Goal: Information Seeking & Learning: Learn about a topic

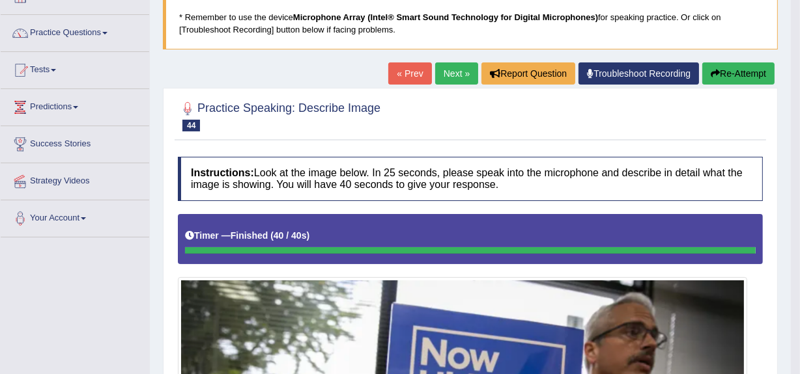
click at [451, 63] on link "Next »" at bounding box center [456, 74] width 43 height 22
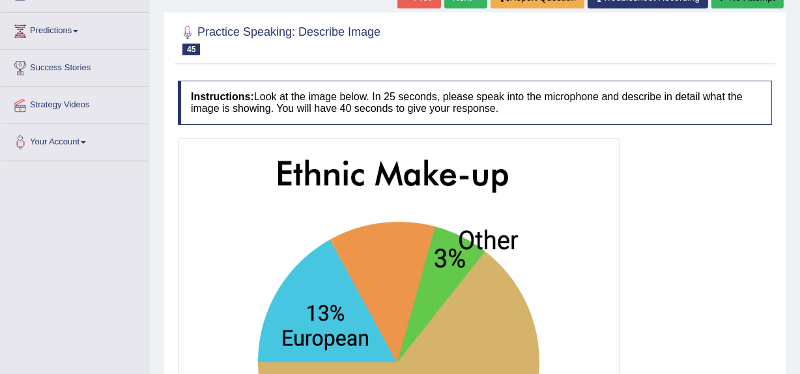
scroll to position [59, 0]
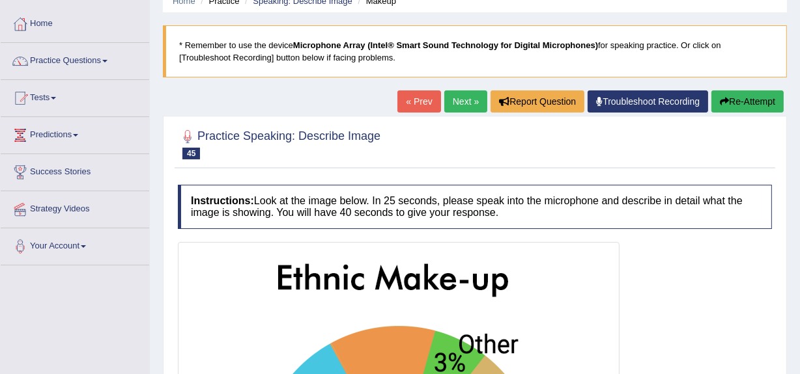
click at [749, 94] on button "Re-Attempt" at bounding box center [747, 102] width 72 height 22
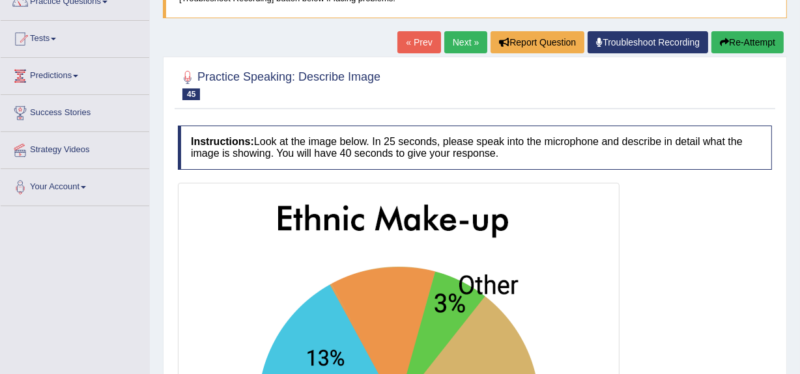
scroll to position [177, 0]
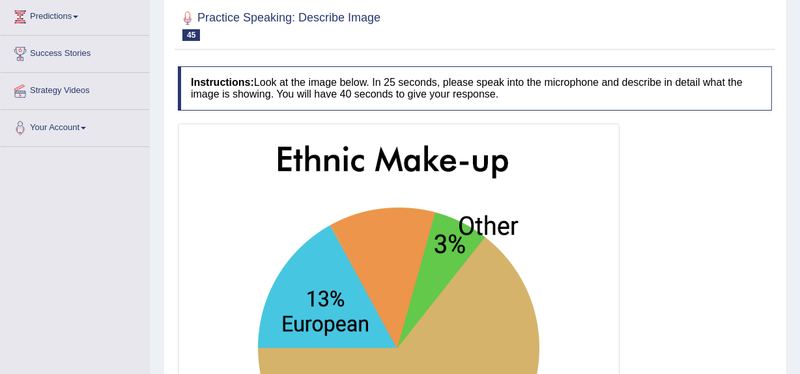
click at [330, 302] on img at bounding box center [398, 329] width 435 height 404
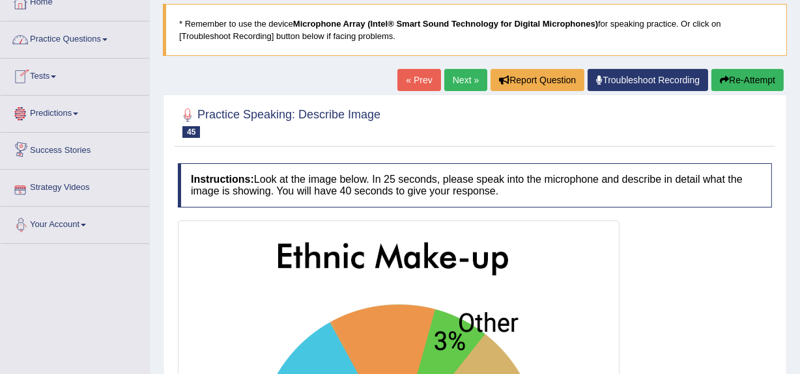
scroll to position [59, 0]
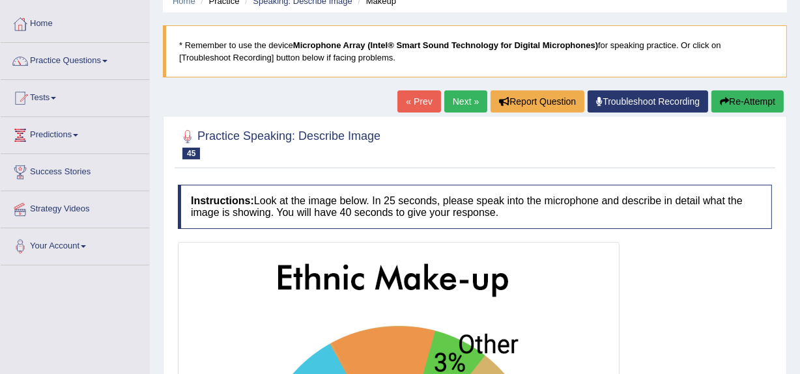
click at [518, 40] on blockquote "* Remember to use the device Microphone Array (Intel® Smart Sound Technology fo…" at bounding box center [475, 51] width 624 height 52
click at [238, 143] on h2 "Practice Speaking: Describe Image 45 Makeup" at bounding box center [279, 143] width 203 height 33
click at [189, 139] on div at bounding box center [188, 137] width 20 height 20
click at [456, 100] on link "Next »" at bounding box center [465, 102] width 43 height 22
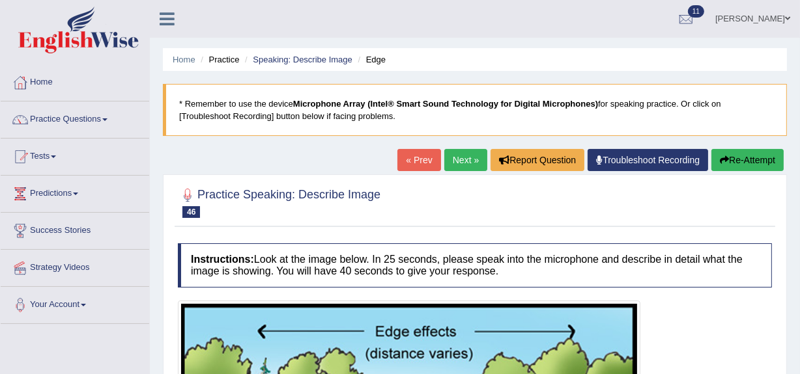
click at [755, 156] on button "Re-Attempt" at bounding box center [747, 160] width 72 height 22
click at [724, 156] on icon "button" at bounding box center [724, 160] width 9 height 9
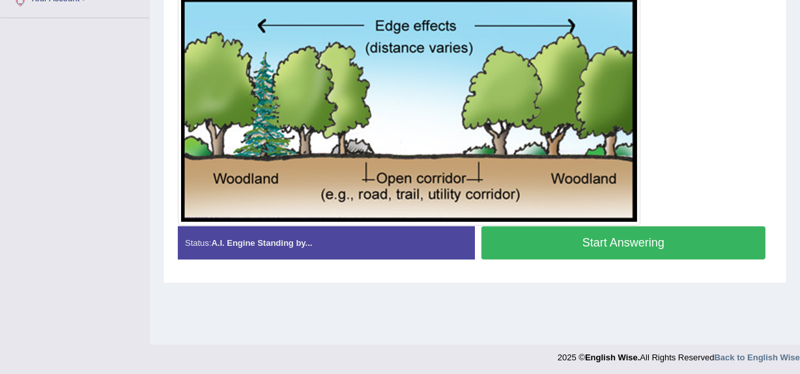
scroll to position [309, 0]
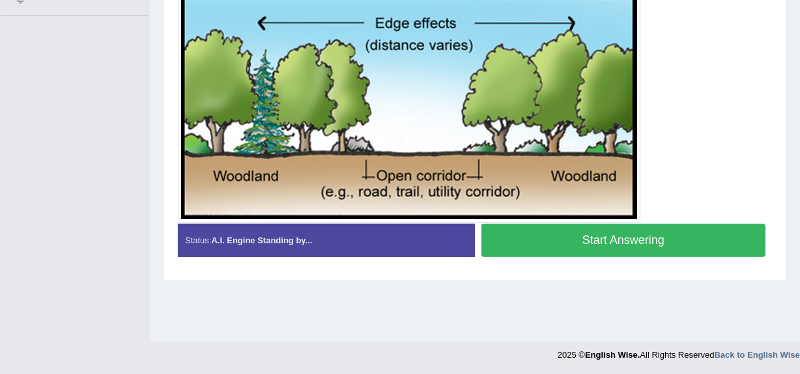
click at [440, 228] on div "Status: A.I. Engine Standing by..." at bounding box center [326, 240] width 297 height 33
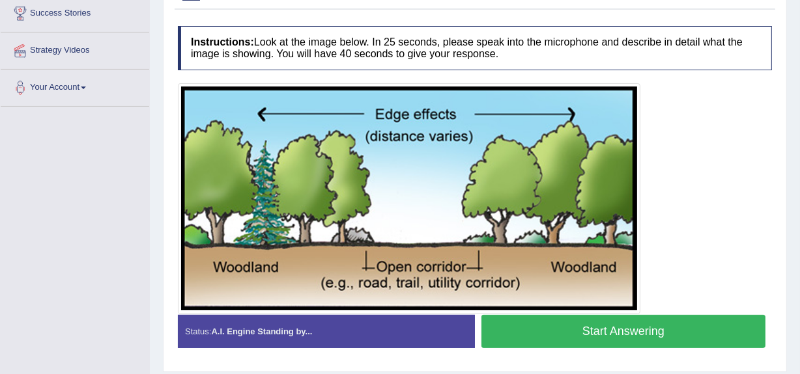
scroll to position [190, 0]
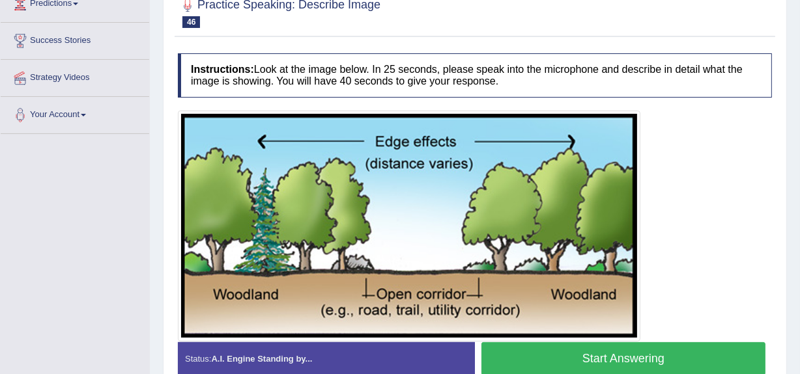
click at [606, 356] on button "Start Answering" at bounding box center [623, 359] width 284 height 33
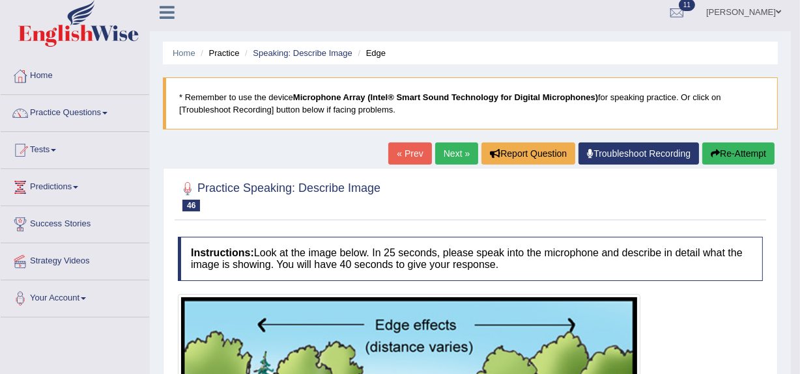
scroll to position [0, 0]
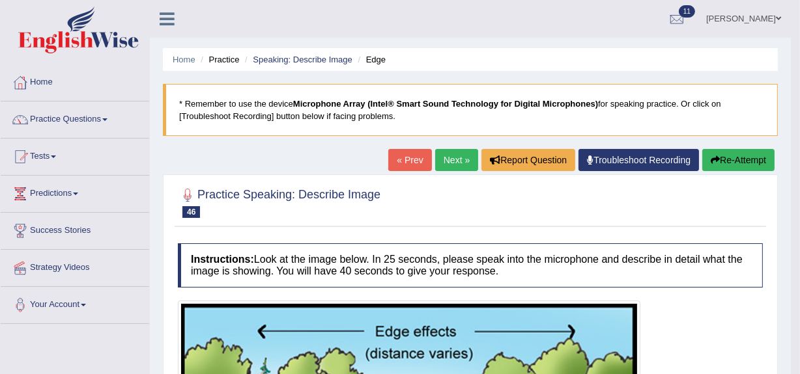
click at [440, 157] on link "Next »" at bounding box center [456, 160] width 43 height 22
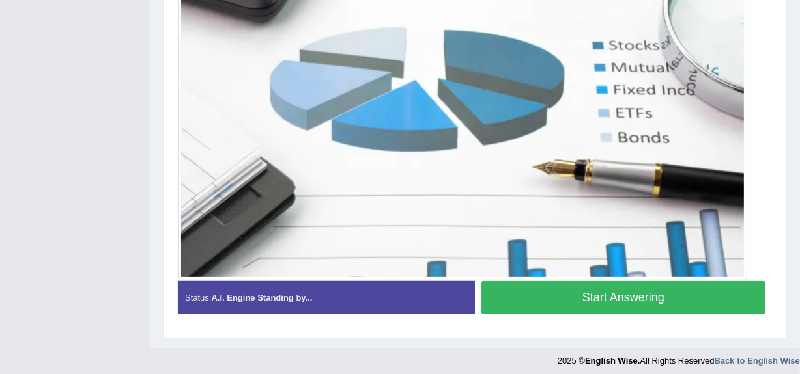
scroll to position [345, 0]
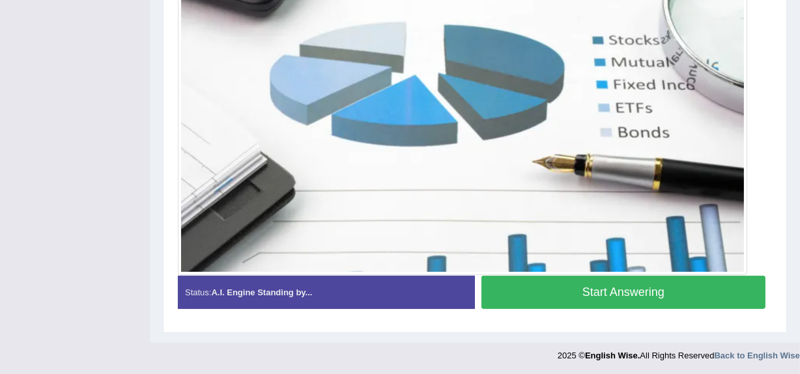
click at [570, 276] on button "Start Answering" at bounding box center [623, 292] width 284 height 33
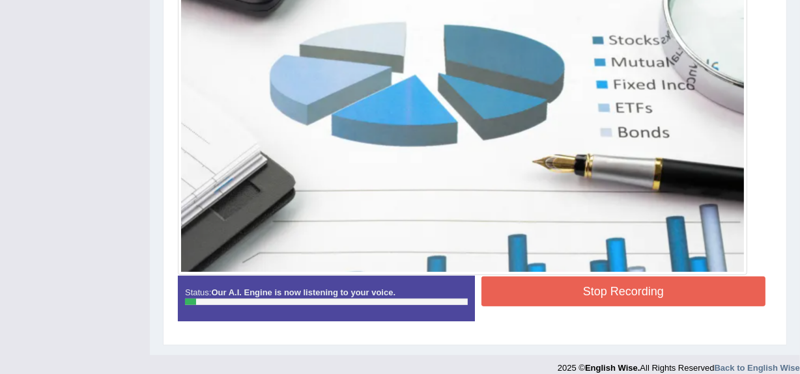
drag, startPoint x: 554, startPoint y: 274, endPoint x: 557, endPoint y: 247, distance: 26.8
click at [559, 247] on div "Instructions: Look at the image below. In 25 seconds, please speak into the mic…" at bounding box center [475, 115] width 600 height 446
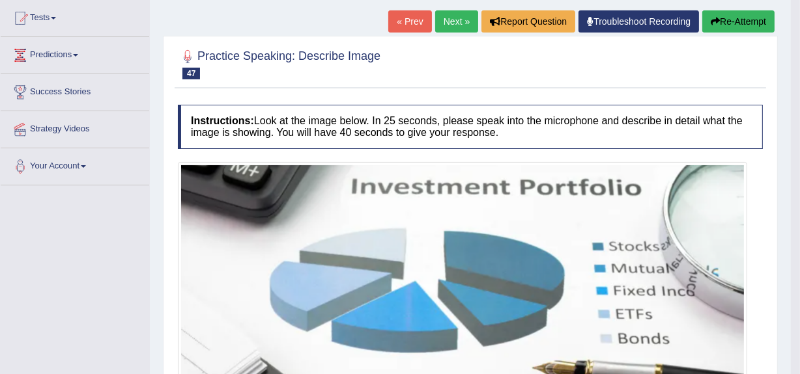
scroll to position [118, 0]
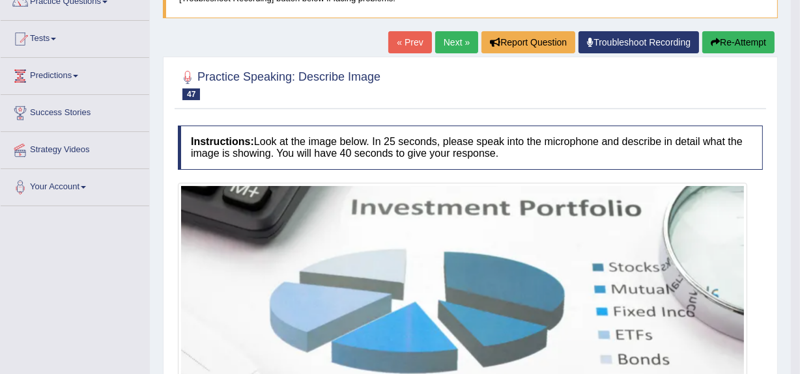
click at [622, 264] on img at bounding box center [462, 342] width 563 height 313
click at [738, 38] on button "Re-Attempt" at bounding box center [738, 42] width 72 height 22
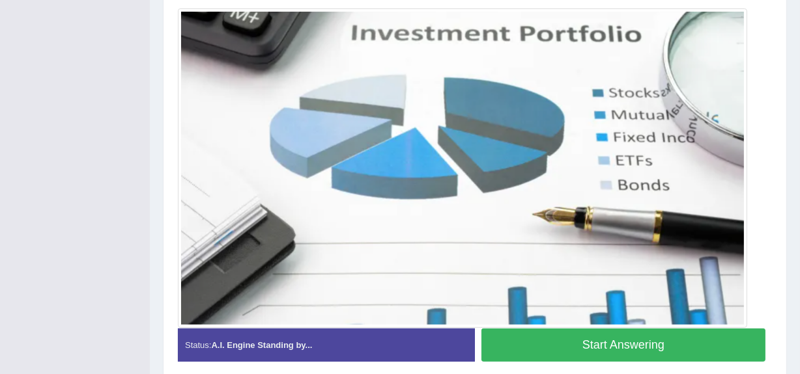
scroll to position [355, 0]
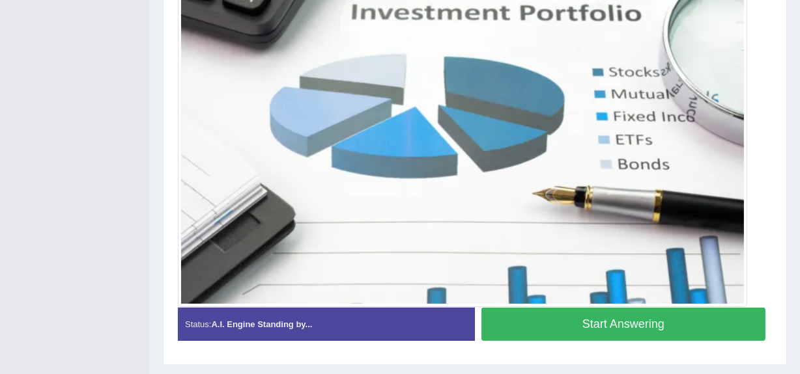
click at [572, 305] on div at bounding box center [462, 148] width 569 height 320
click at [562, 327] on button "Start Answering" at bounding box center [623, 324] width 284 height 33
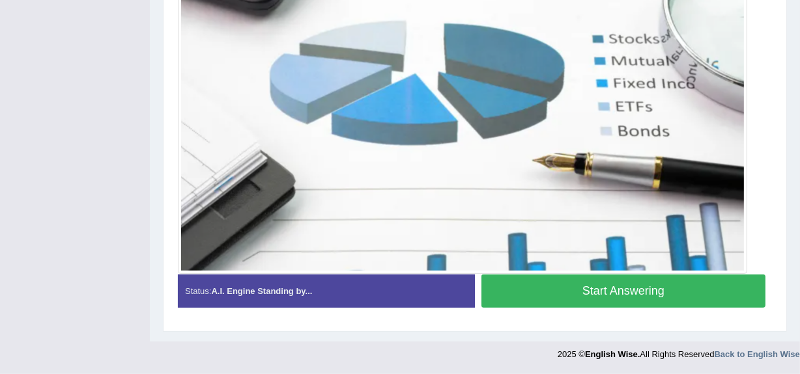
scroll to position [320, 0]
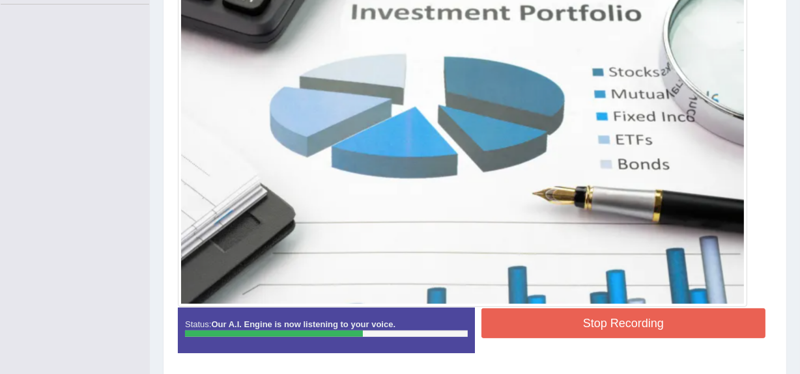
click at [371, 142] on img at bounding box center [462, 147] width 563 height 313
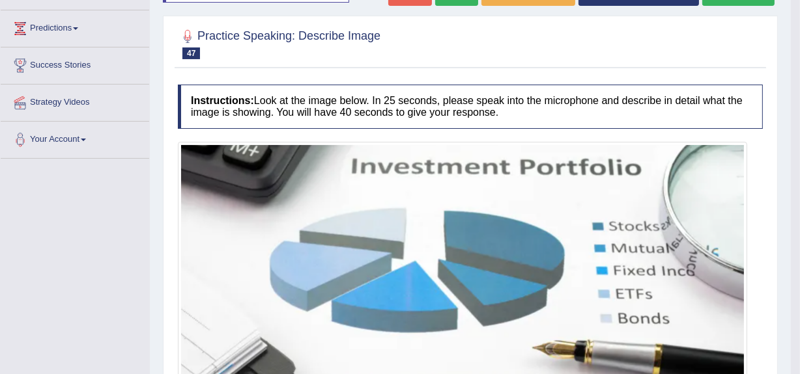
scroll to position [154, 0]
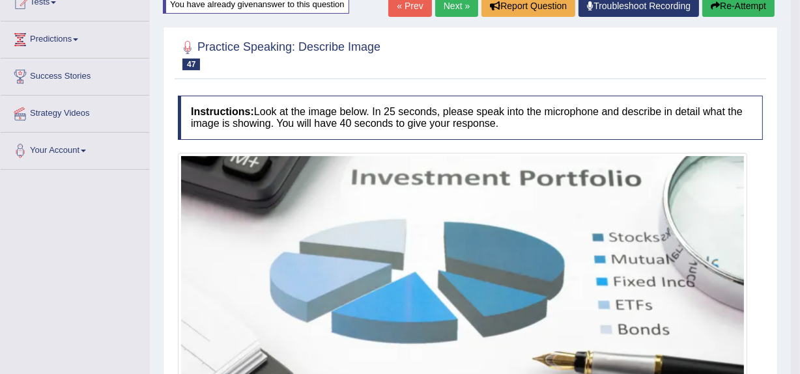
click at [445, 1] on link "Next »" at bounding box center [456, 6] width 43 height 22
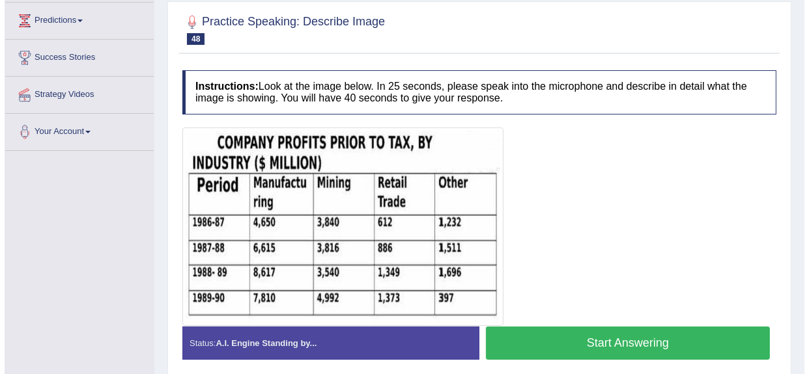
scroll to position [177, 0]
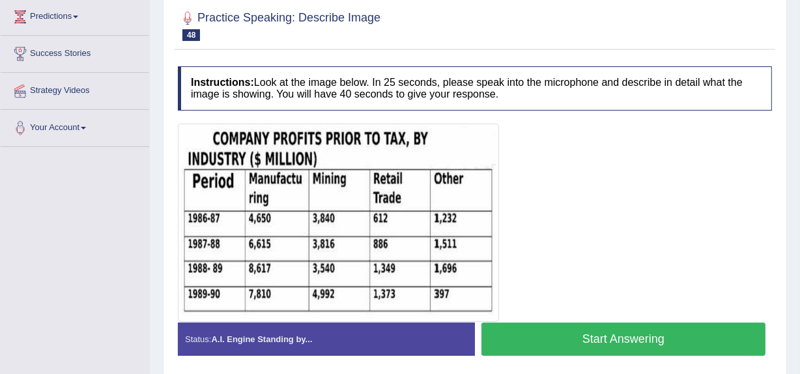
click at [290, 331] on div "Status: A.I. Engine Standing by..." at bounding box center [326, 339] width 297 height 33
click at [547, 337] on button "Start Answering" at bounding box center [623, 339] width 284 height 33
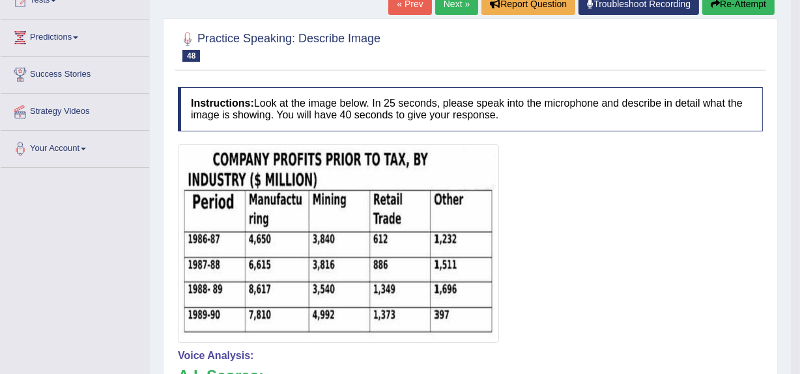
scroll to position [136, 0]
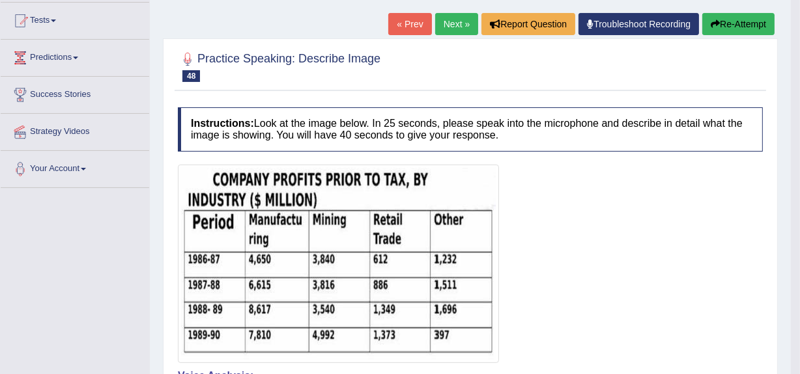
click at [731, 18] on button "Re-Attempt" at bounding box center [738, 24] width 72 height 22
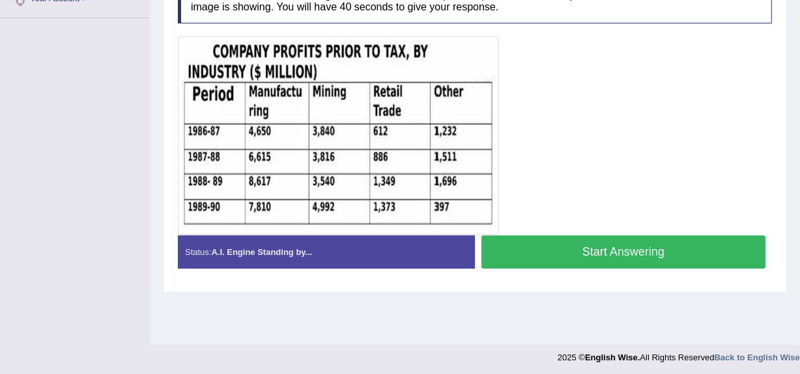
scroll to position [309, 0]
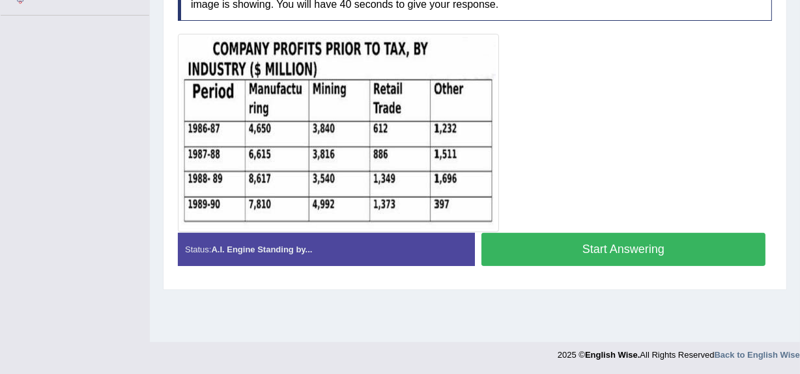
click at [548, 232] on div "Created with Highcharts 7.1.2 Great Too slow Too fast Time Speech pace meter: 0…" at bounding box center [626, 232] width 303 height 1
click at [537, 234] on button "Start Answering" at bounding box center [623, 249] width 284 height 33
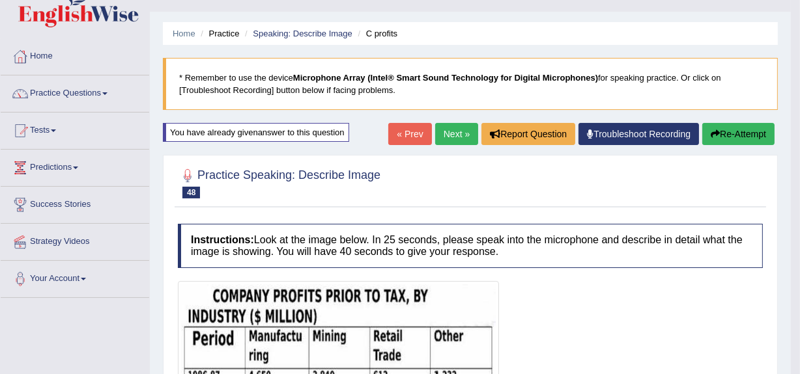
scroll to position [25, 0]
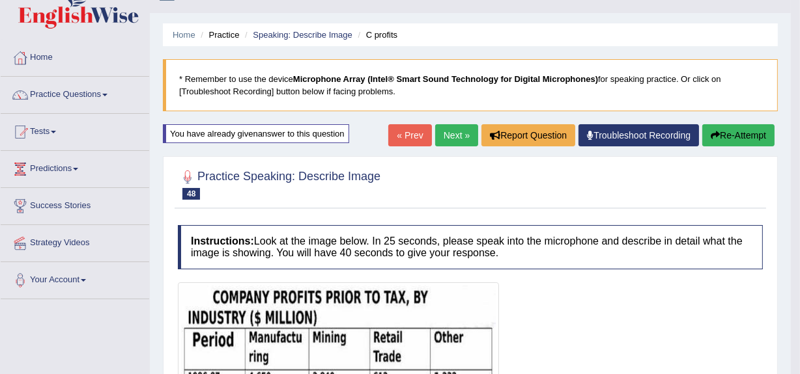
click at [449, 129] on link "Next »" at bounding box center [456, 135] width 43 height 22
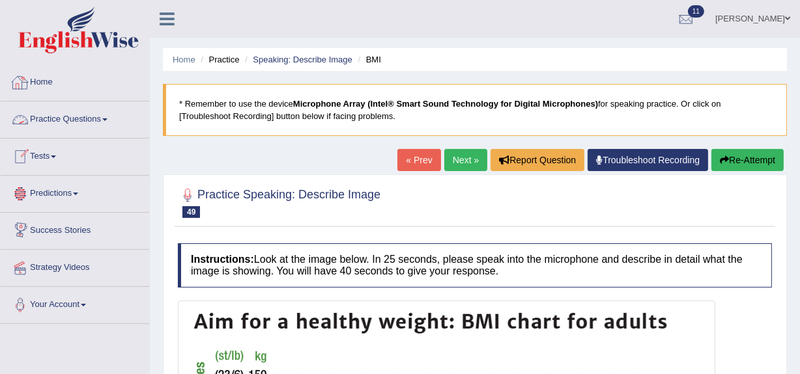
click at [52, 81] on link "Home" at bounding box center [75, 80] width 148 height 33
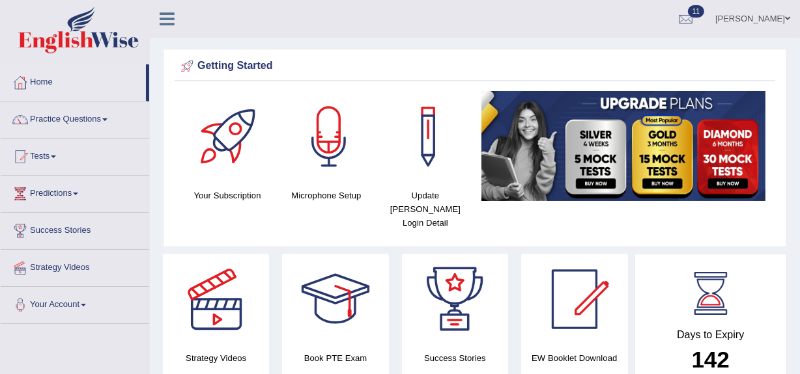
click at [59, 119] on link "Practice Questions" at bounding box center [75, 118] width 148 height 33
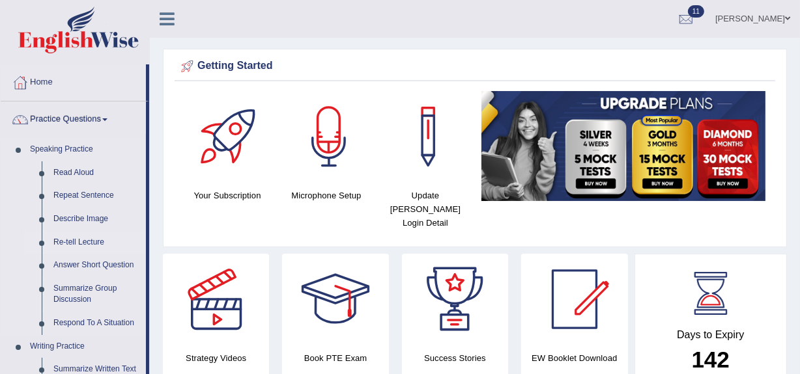
click at [72, 246] on link "Re-tell Lecture" at bounding box center [97, 242] width 98 height 23
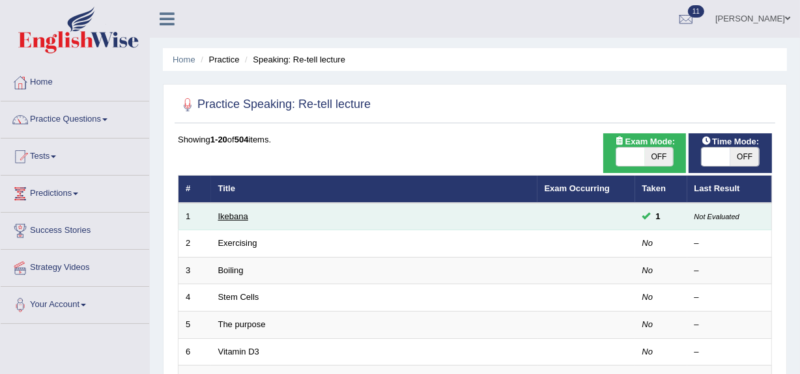
click at [232, 216] on link "Ikebana" at bounding box center [233, 217] width 30 height 10
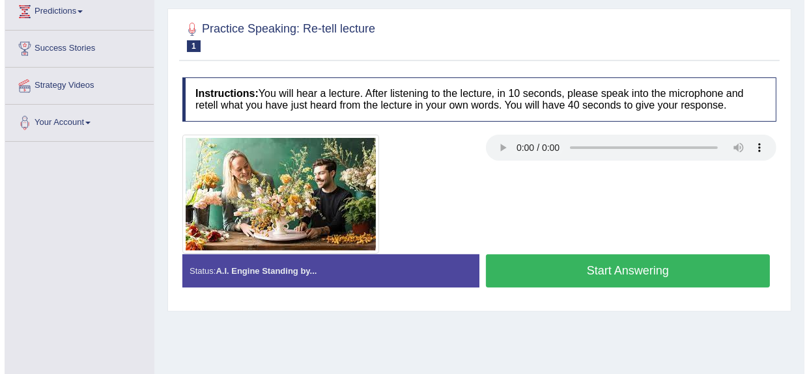
scroll to position [176, 0]
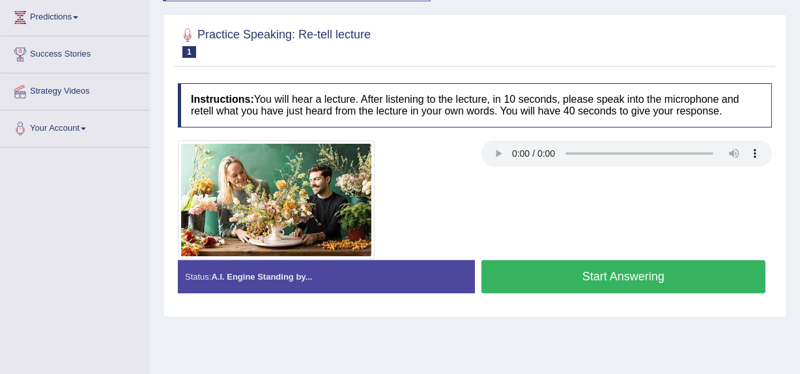
drag, startPoint x: 285, startPoint y: 402, endPoint x: 566, endPoint y: 286, distance: 303.9
click at [566, 286] on button "Start Answering" at bounding box center [623, 276] width 284 height 33
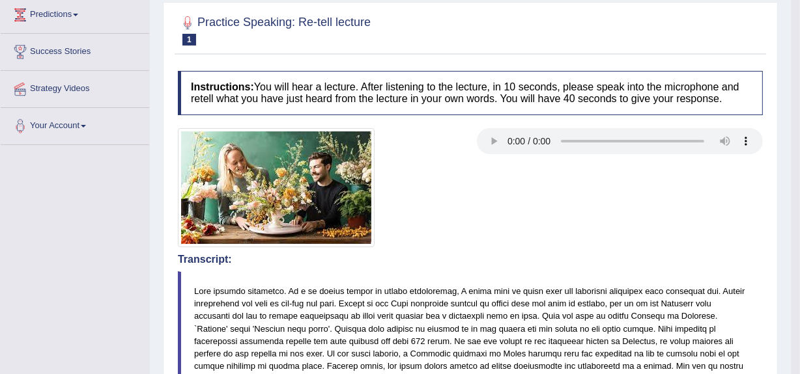
scroll to position [175, 0]
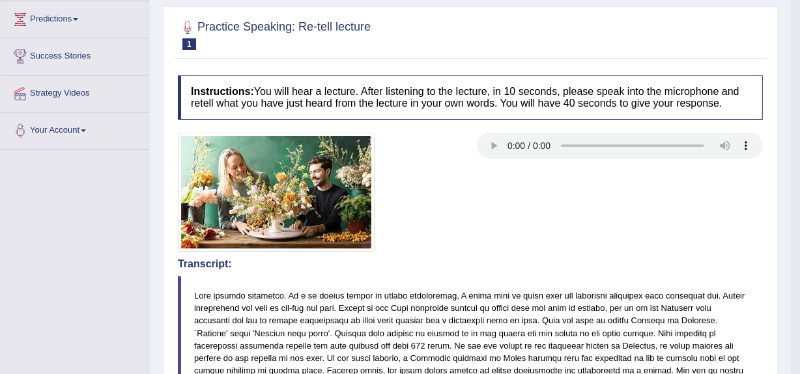
click at [482, 200] on html "Toggle navigation Home Practice Questions Speaking Practice Read Aloud Repeat S…" at bounding box center [400, 12] width 800 height 374
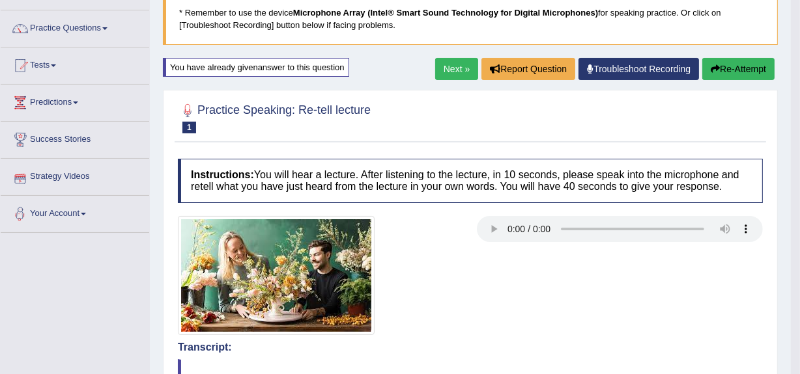
scroll to position [0, 0]
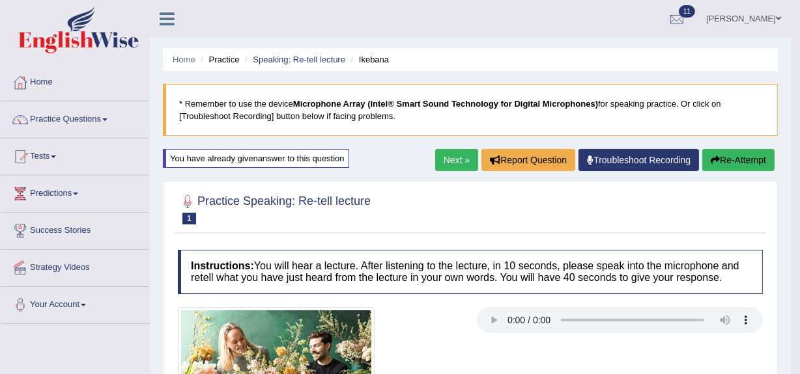
click at [445, 165] on link "Next »" at bounding box center [456, 160] width 43 height 22
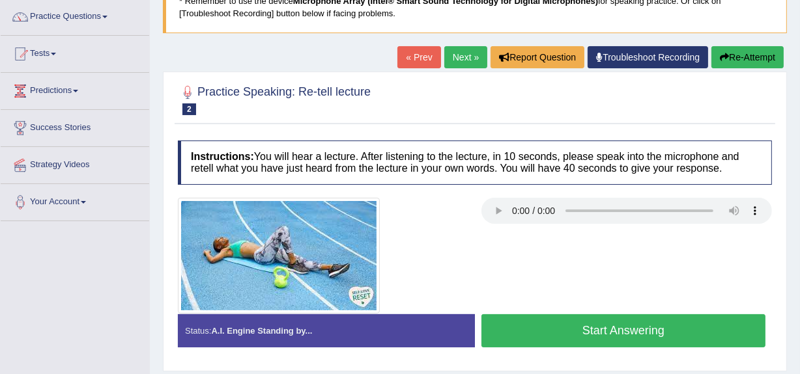
scroll to position [59, 0]
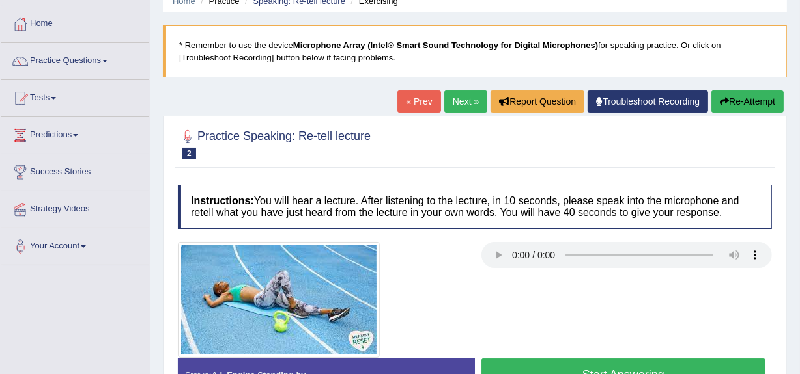
click at [740, 94] on button "Re-Attempt" at bounding box center [747, 102] width 72 height 22
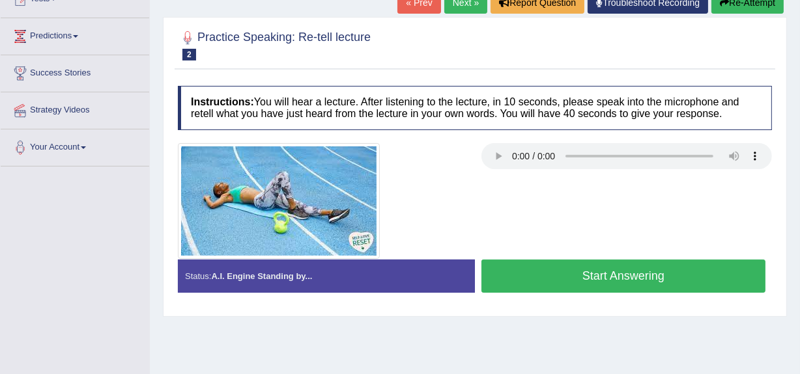
scroll to position [177, 0]
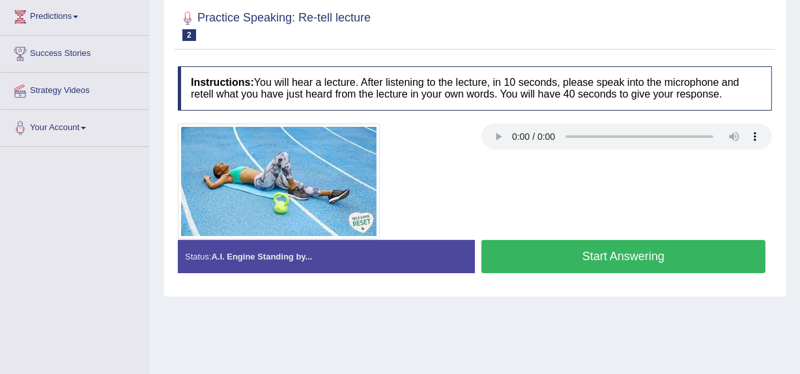
click at [488, 148] on audio at bounding box center [626, 137] width 290 height 26
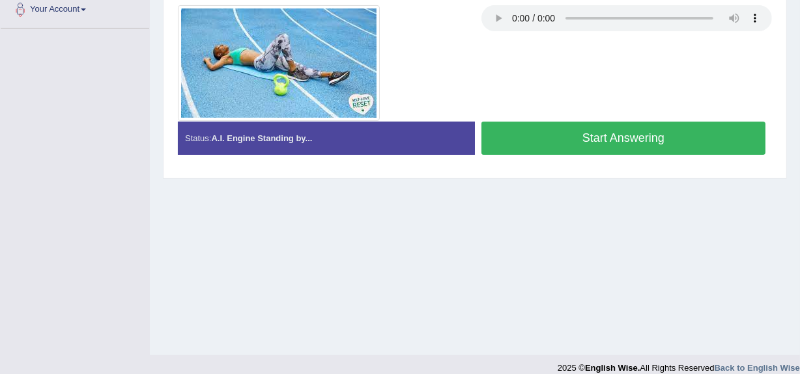
scroll to position [236, 0]
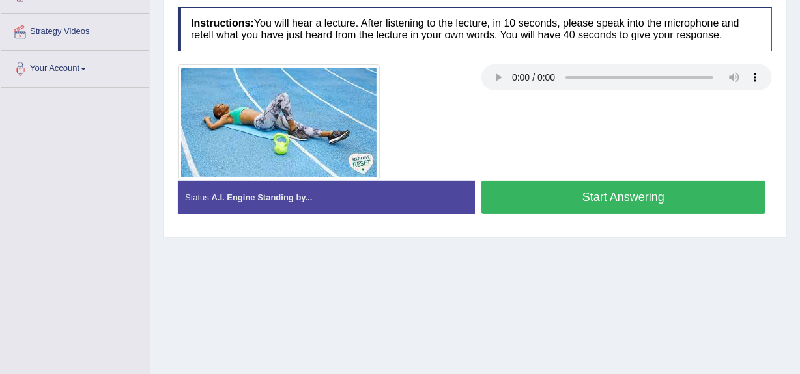
click at [589, 191] on button "Start Answering" at bounding box center [623, 197] width 284 height 33
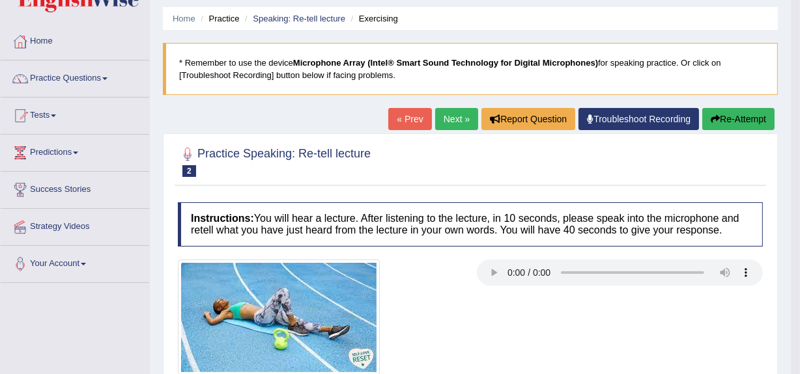
scroll to position [0, 0]
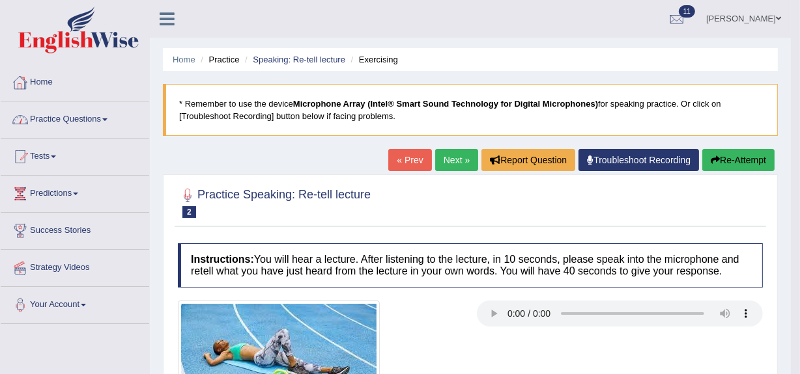
click at [58, 115] on link "Practice Questions" at bounding box center [75, 118] width 148 height 33
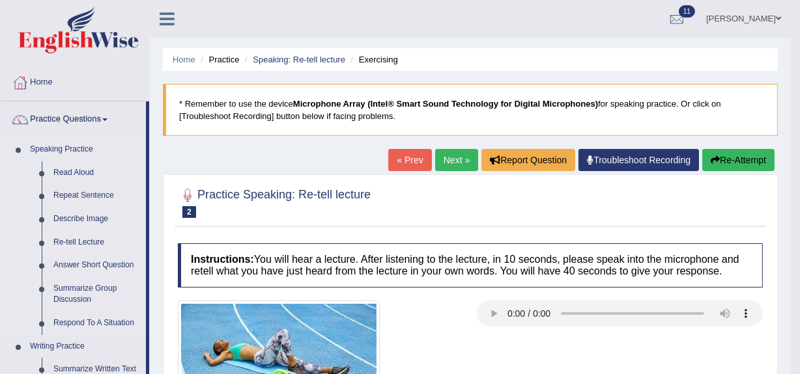
click at [70, 244] on link "Re-tell Lecture" at bounding box center [97, 242] width 98 height 23
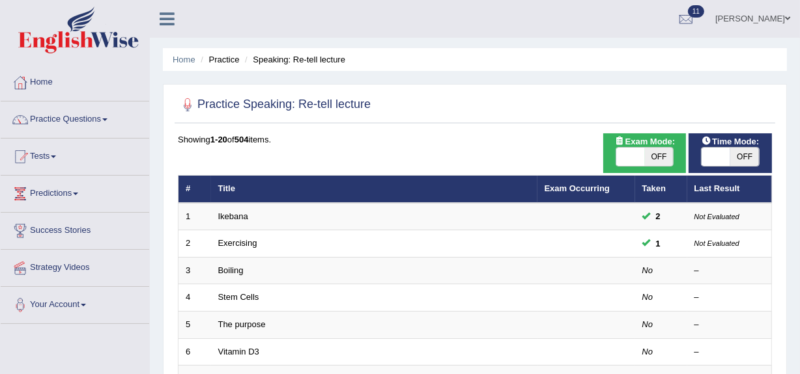
click at [669, 148] on span "OFF" at bounding box center [659, 157] width 29 height 18
checkbox input "true"
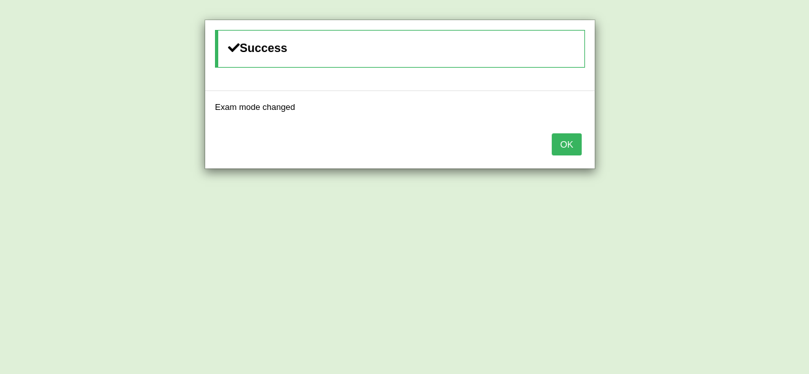
click at [553, 145] on button "OK" at bounding box center [567, 144] width 30 height 22
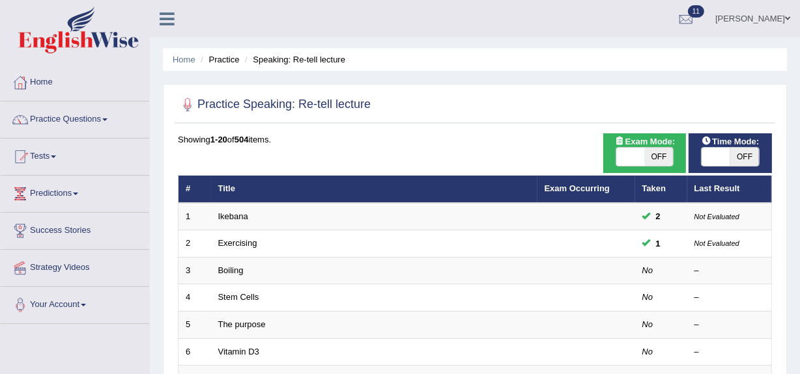
click at [753, 156] on span "OFF" at bounding box center [744, 157] width 29 height 18
checkbox input "true"
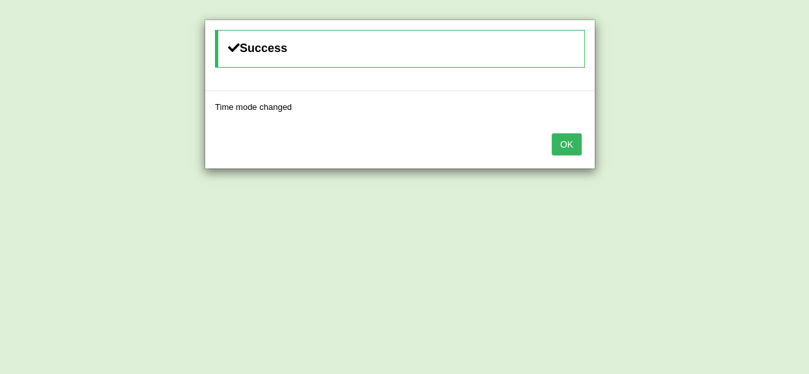
click at [579, 143] on button "OK" at bounding box center [567, 144] width 30 height 22
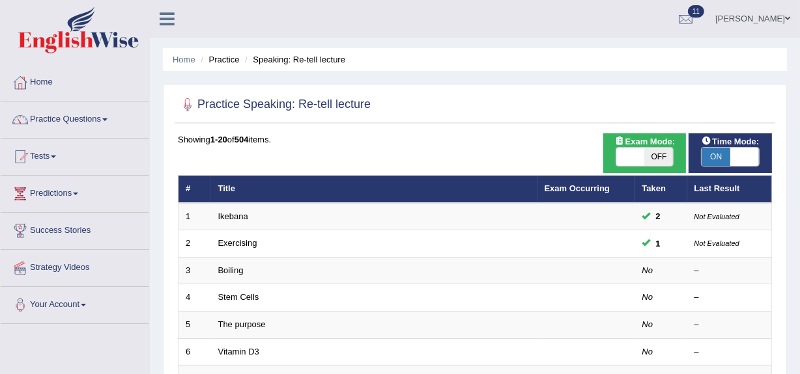
click at [657, 157] on span "OFF" at bounding box center [659, 157] width 29 height 18
checkbox input "true"
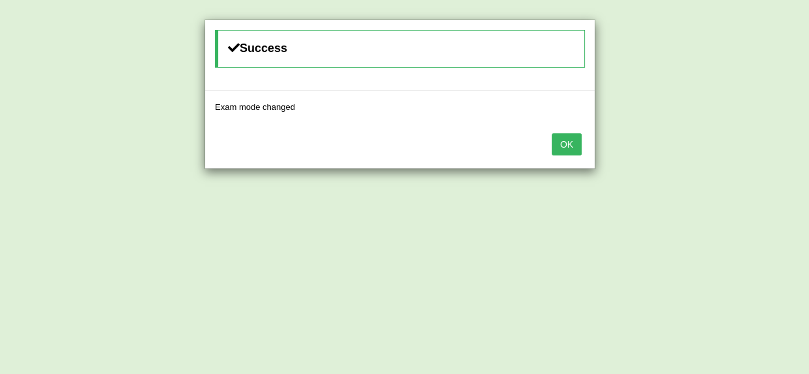
click at [562, 146] on button "OK" at bounding box center [567, 144] width 30 height 22
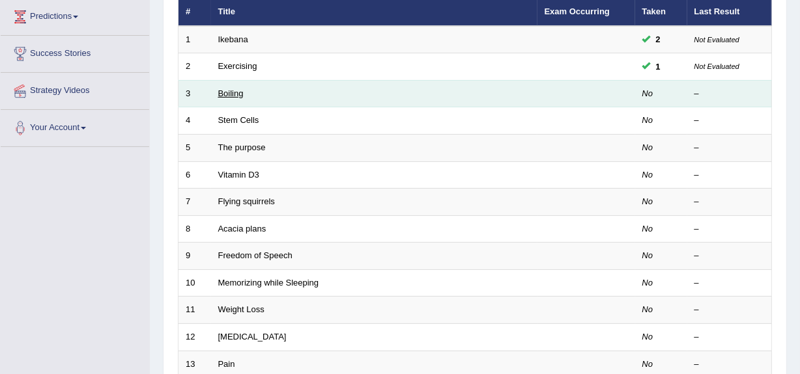
click at [236, 95] on link "Boiling" at bounding box center [230, 94] width 25 height 10
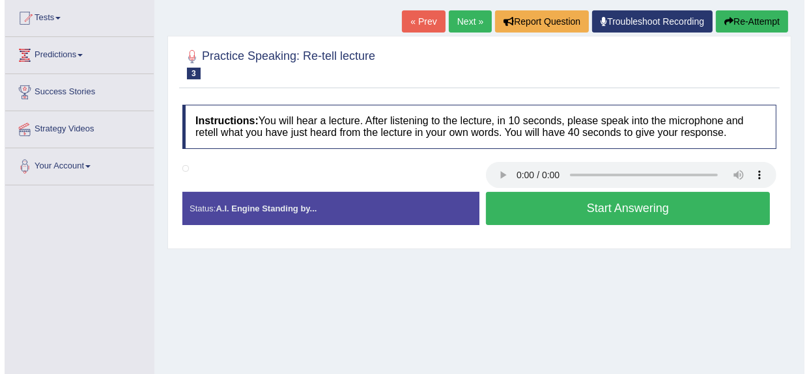
scroll to position [59, 0]
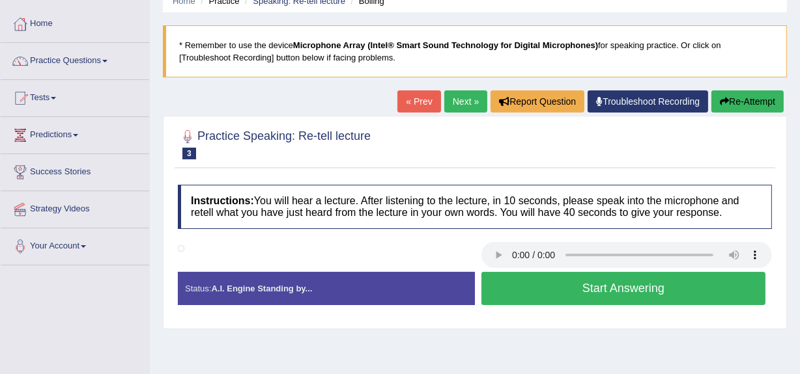
click at [514, 285] on button "Start Answering" at bounding box center [623, 288] width 284 height 33
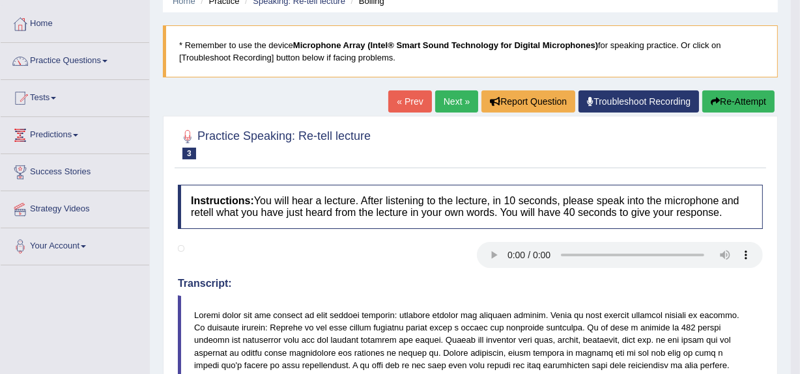
click at [729, 99] on button "Re-Attempt" at bounding box center [738, 102] width 72 height 22
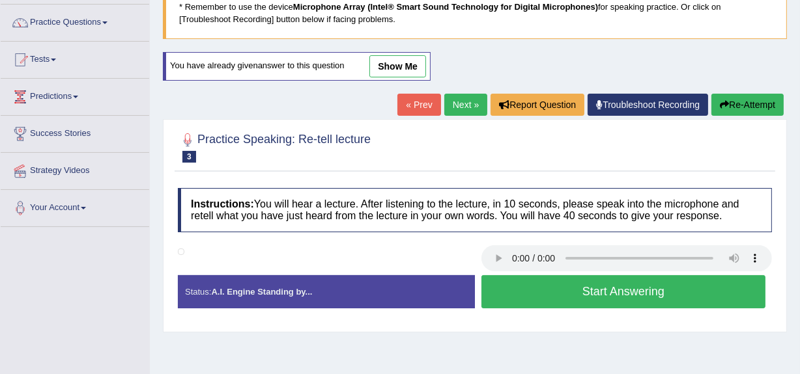
scroll to position [118, 0]
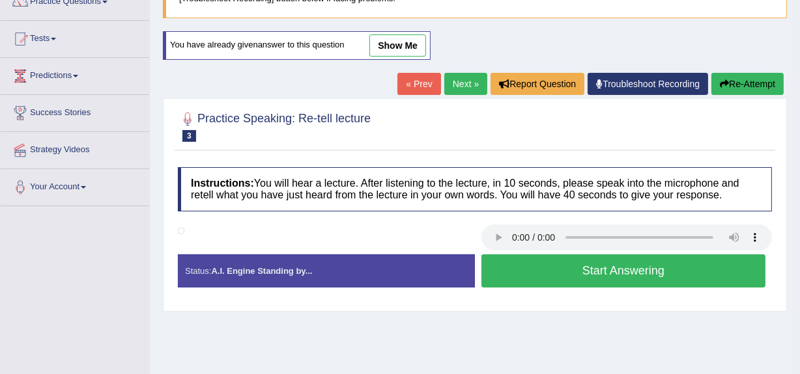
click at [514, 258] on button "Start Answering" at bounding box center [623, 271] width 284 height 33
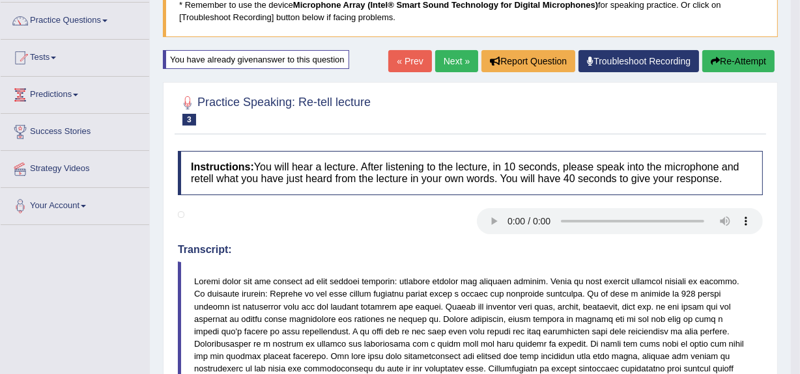
scroll to position [59, 0]
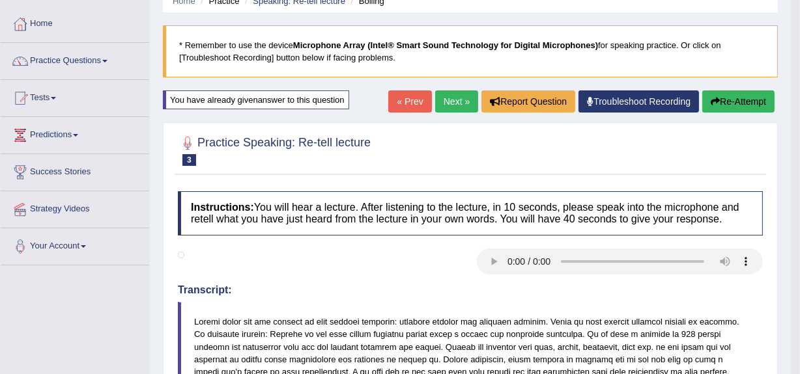
click at [443, 92] on link "Next »" at bounding box center [456, 102] width 43 height 22
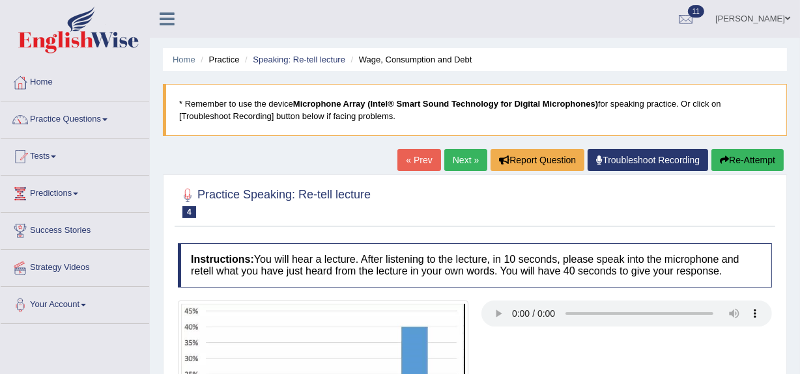
click at [738, 156] on button "Re-Attempt" at bounding box center [747, 160] width 72 height 22
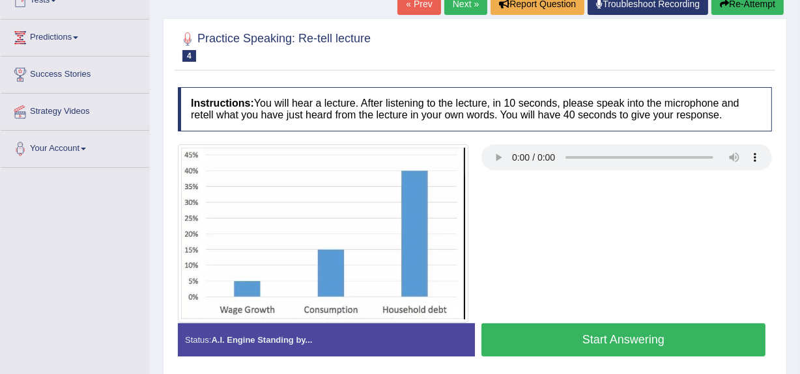
scroll to position [177, 0]
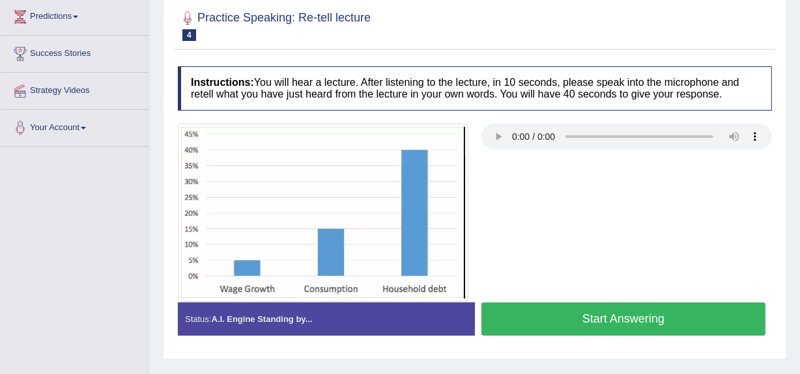
click at [593, 322] on button "Start Answering" at bounding box center [623, 319] width 284 height 33
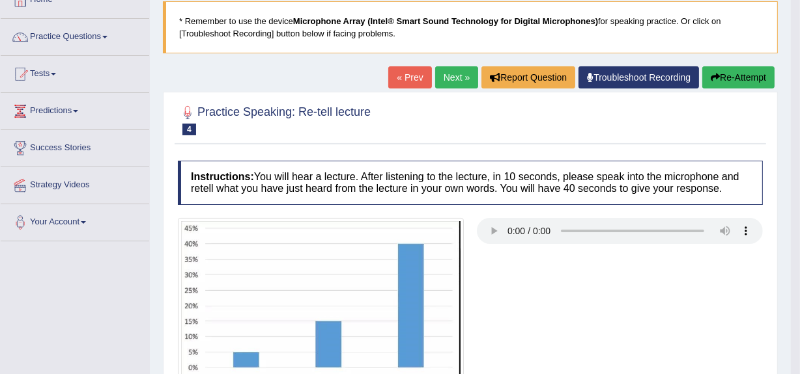
scroll to position [72, 0]
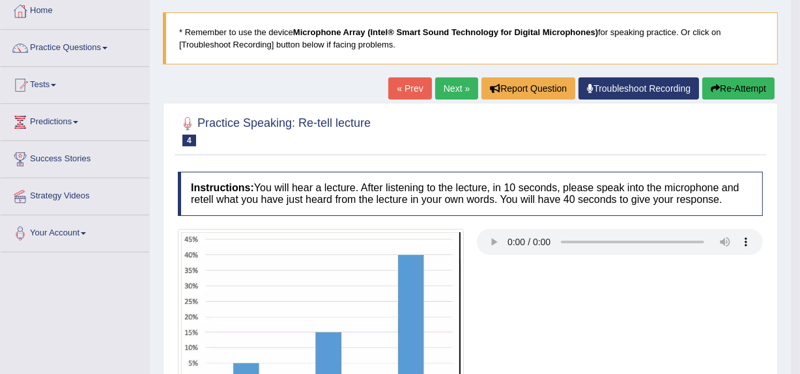
click at [444, 85] on link "Next »" at bounding box center [456, 88] width 43 height 22
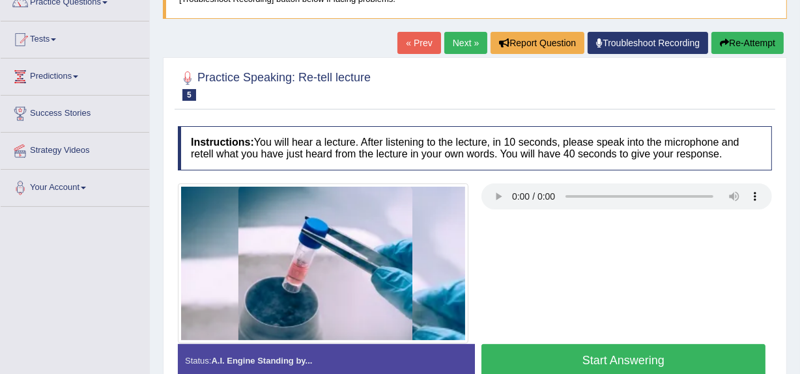
scroll to position [118, 0]
